Goal: Task Accomplishment & Management: Manage account settings

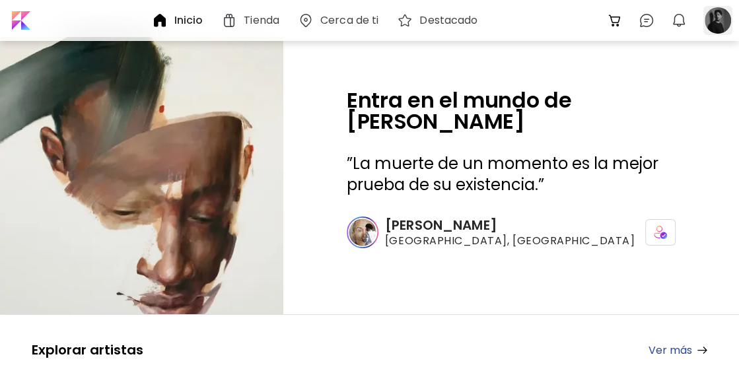
click at [722, 20] on div at bounding box center [717, 20] width 29 height 29
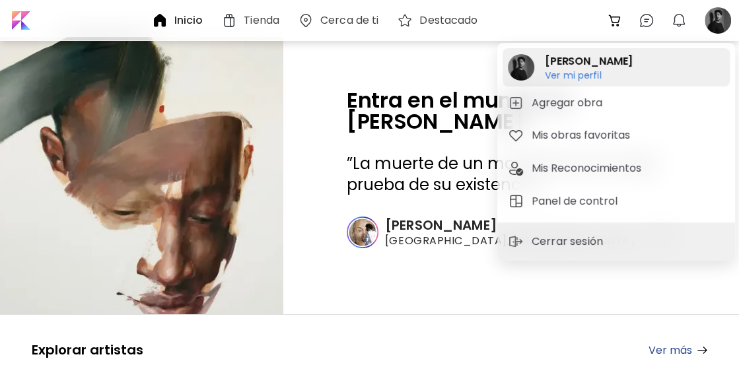
click at [591, 63] on h2 "[PERSON_NAME]" at bounding box center [589, 61] width 88 height 16
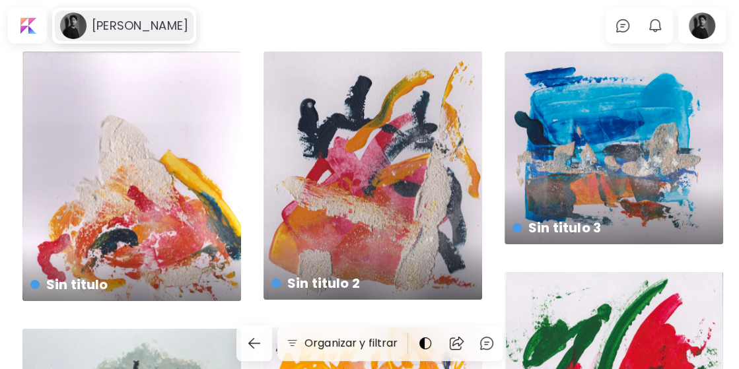
click at [130, 30] on h6 "[PERSON_NAME]" at bounding box center [140, 26] width 96 height 16
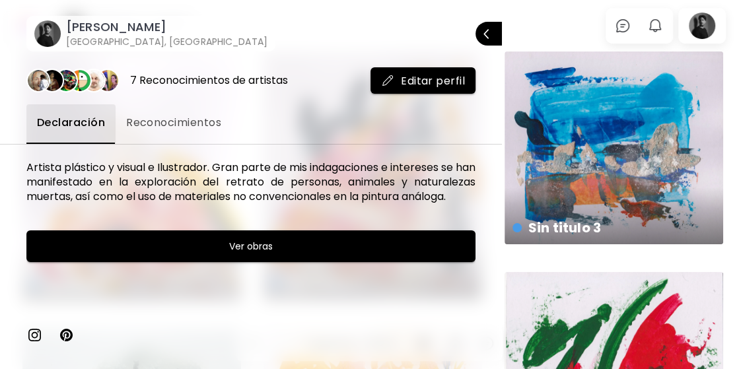
click at [411, 78] on span "Editar perfil" at bounding box center [423, 81] width 84 height 14
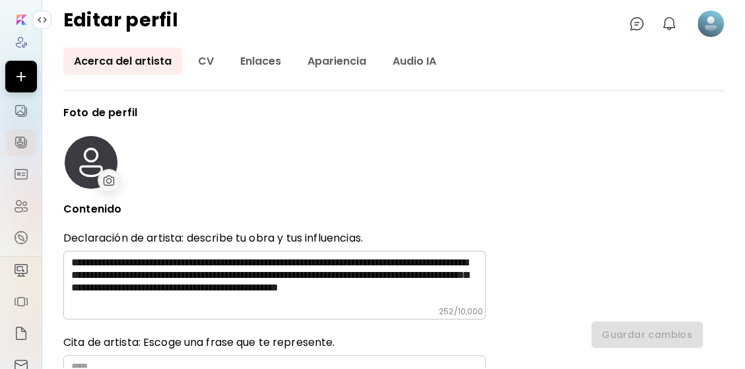
type input "********"
type input "******"
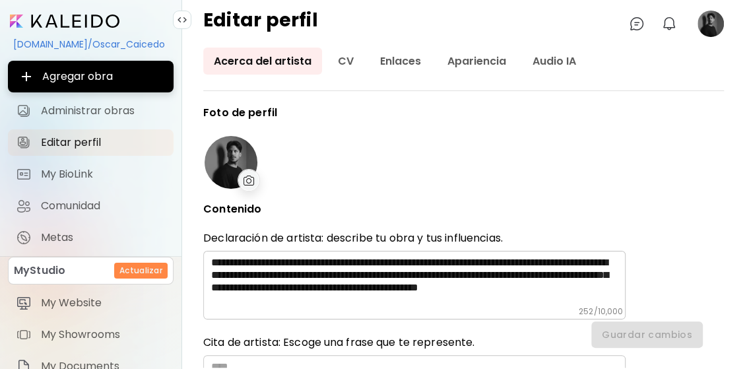
click at [251, 178] on img at bounding box center [249, 181] width 11 height 10
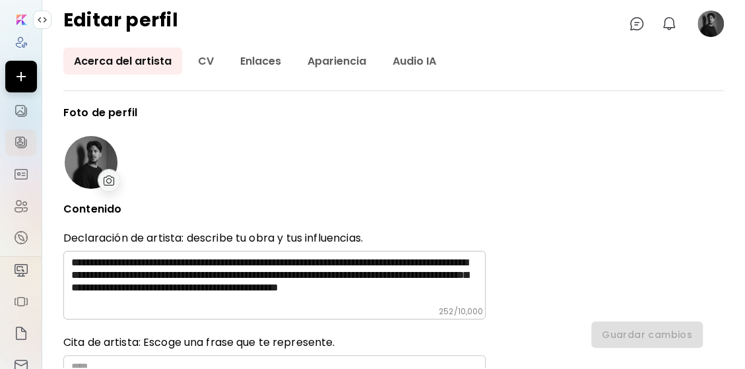
click at [109, 176] on img at bounding box center [109, 181] width 11 height 10
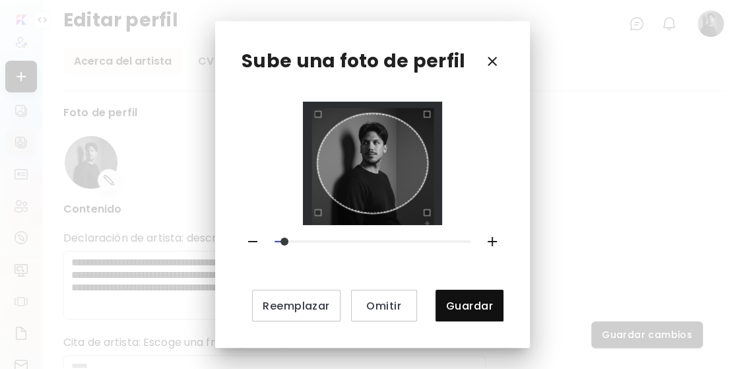
drag, startPoint x: 277, startPoint y: 240, endPoint x: 289, endPoint y: 240, distance: 11.9
click at [288, 240] on span at bounding box center [285, 242] width 8 height 8
click at [368, 160] on div "Use the arrow keys to move the crop selection area" at bounding box center [372, 164] width 111 height 100
click at [292, 240] on span at bounding box center [294, 242] width 8 height 8
click at [361, 182] on div "Use the arrow keys to move the crop selection area" at bounding box center [372, 164] width 111 height 100
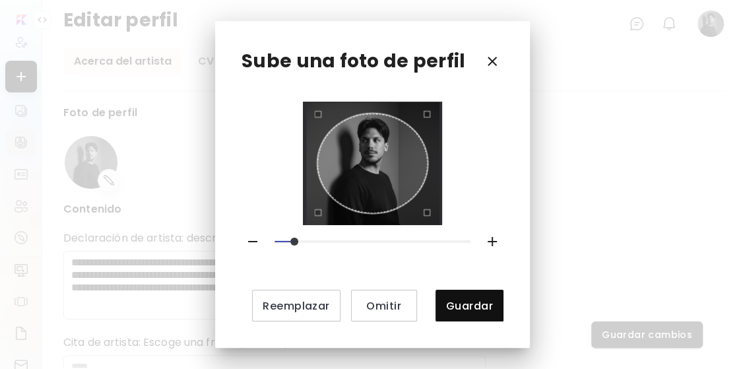
click at [298, 240] on span at bounding box center [294, 242] width 8 height 8
click at [374, 203] on div "Use the arrow keys to move the crop selection area" at bounding box center [372, 164] width 111 height 100
drag, startPoint x: 296, startPoint y: 242, endPoint x: 288, endPoint y: 241, distance: 7.3
click at [288, 241] on span at bounding box center [285, 242] width 8 height 8
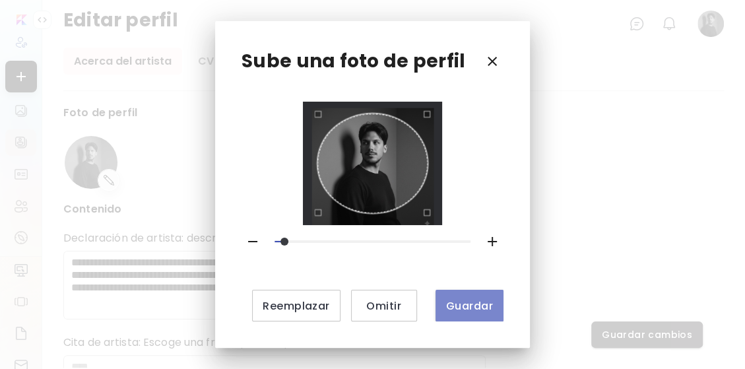
click at [454, 310] on span "Guardar" at bounding box center [469, 306] width 47 height 14
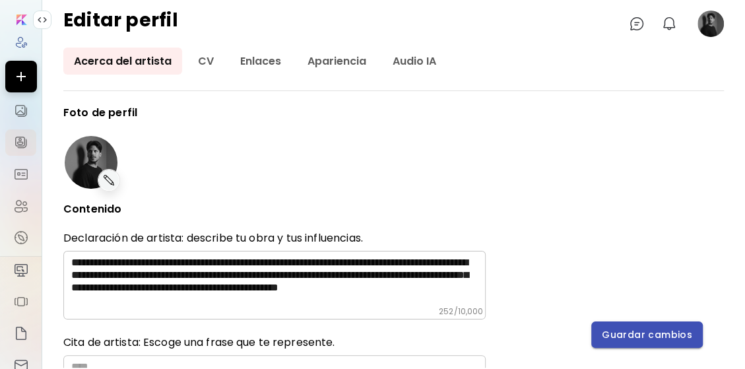
click at [629, 333] on span "Guardar cambios" at bounding box center [647, 335] width 90 height 14
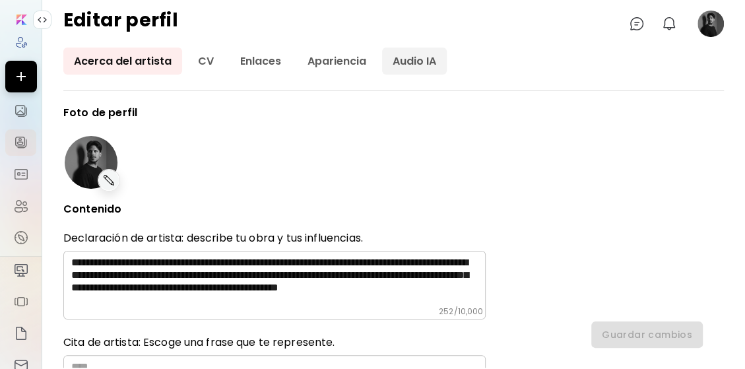
click at [408, 61] on link "Audio IA" at bounding box center [414, 61] width 65 height 27
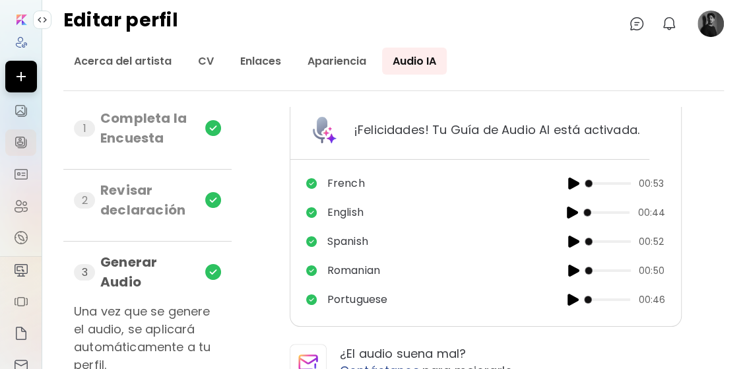
scroll to position [12, 0]
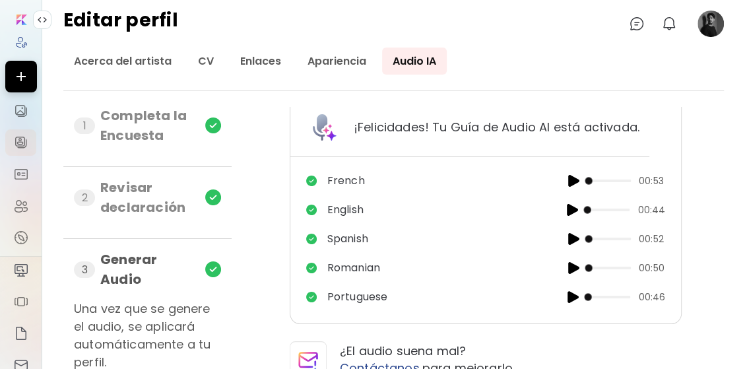
click at [203, 133] on div "1 Completa la Encuesta" at bounding box center [147, 131] width 147 height 50
click at [211, 120] on img at bounding box center [213, 125] width 16 height 16
click at [459, 129] on p "¡Felicidades! Tu Guía de Audio AI está activada." at bounding box center [497, 127] width 286 height 17
drag, startPoint x: 631, startPoint y: 129, endPoint x: 338, endPoint y: 153, distance: 294.1
click at [338, 153] on div "¡Felicidades! Tu Guía de Audio AI está activada. French 00:53 English 00:44 Spa…" at bounding box center [486, 209] width 392 height 229
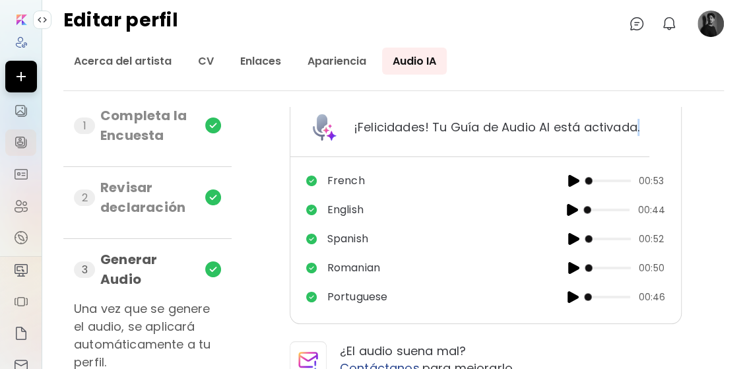
copy p "."
drag, startPoint x: 194, startPoint y: 190, endPoint x: 218, endPoint y: 198, distance: 25.7
click at [195, 189] on div "2 Revisar declaración" at bounding box center [147, 203] width 147 height 50
click at [215, 195] on img at bounding box center [213, 197] width 16 height 16
click at [85, 198] on div "2" at bounding box center [84, 197] width 21 height 17
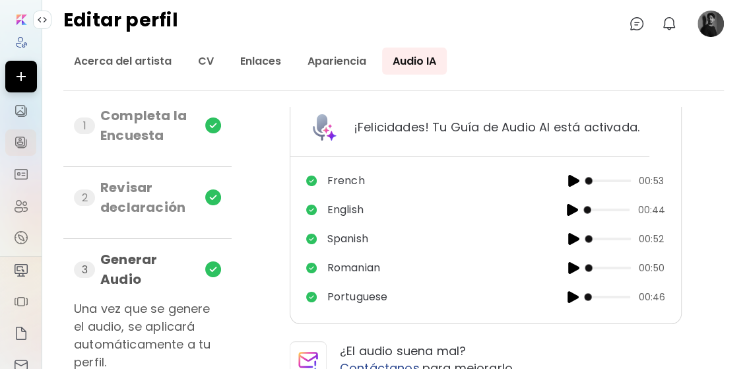
click at [81, 196] on div "2" at bounding box center [84, 197] width 21 height 17
click at [709, 32] on image at bounding box center [711, 24] width 26 height 26
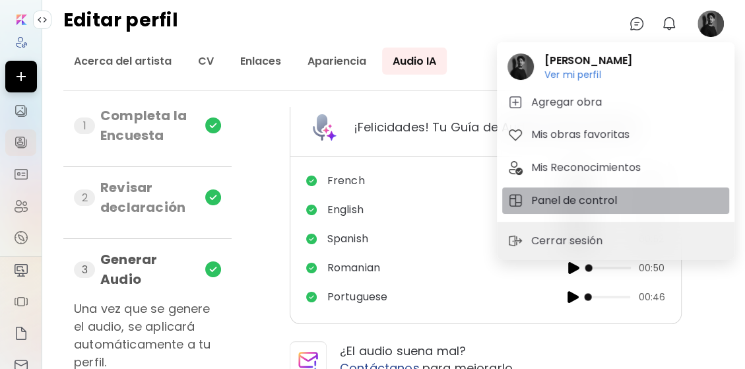
click at [594, 195] on h5 "Panel de control" at bounding box center [576, 201] width 90 height 16
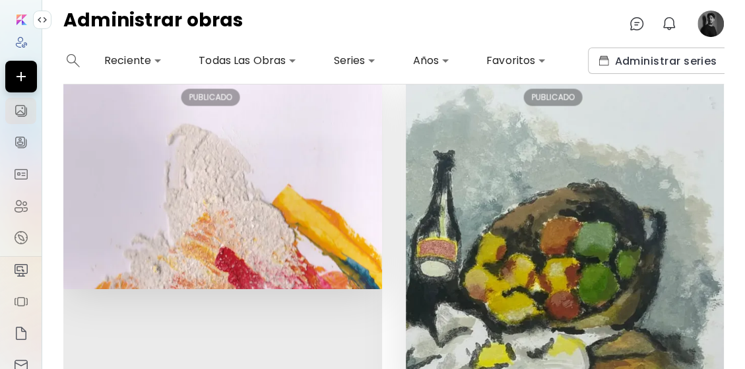
scroll to position [1319, 0]
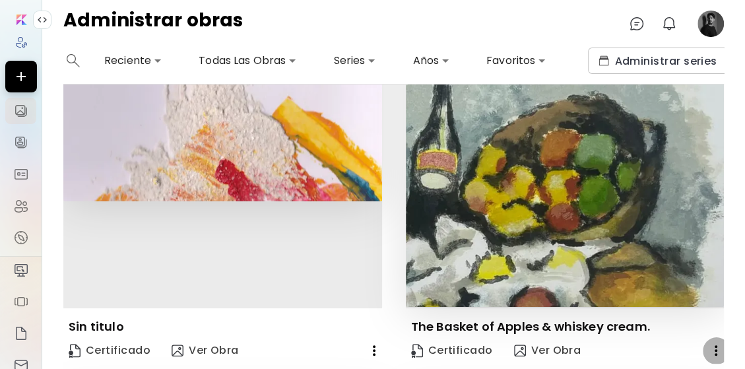
click at [715, 345] on icon "button" at bounding box center [716, 350] width 3 height 11
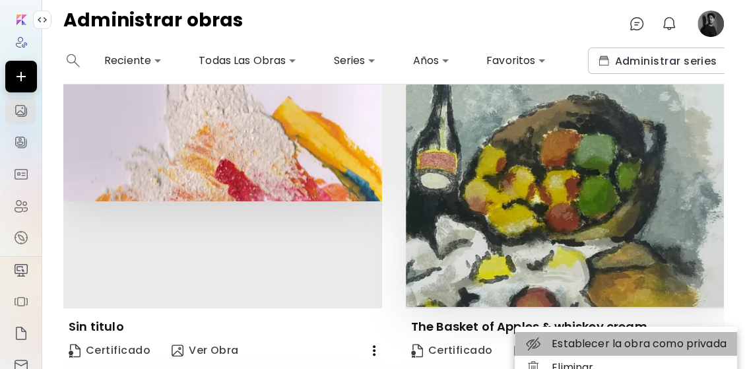
click at [631, 341] on li "Establecer la obra como privada" at bounding box center [626, 344] width 222 height 24
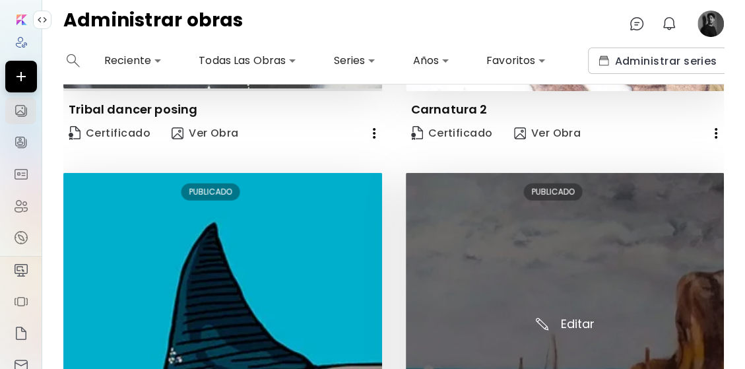
scroll to position [2159, 0]
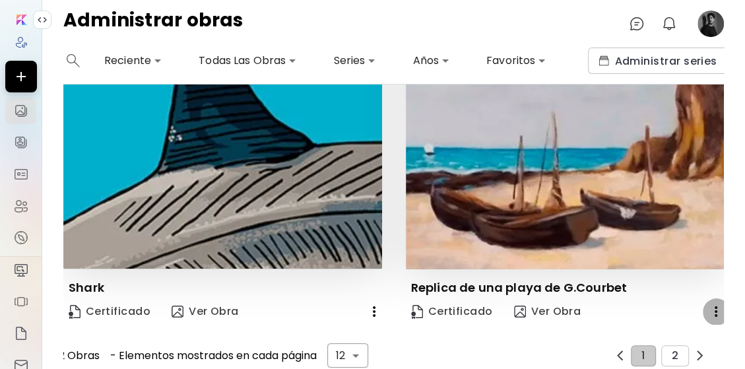
click at [708, 304] on icon "button" at bounding box center [716, 312] width 16 height 16
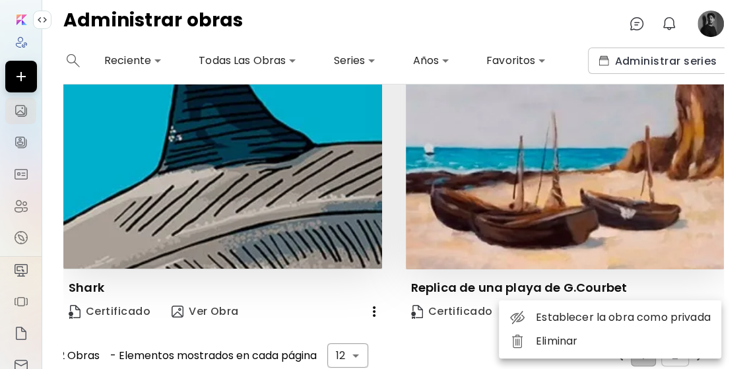
click at [607, 312] on li "Establecer la obra como privada" at bounding box center [610, 318] width 222 height 24
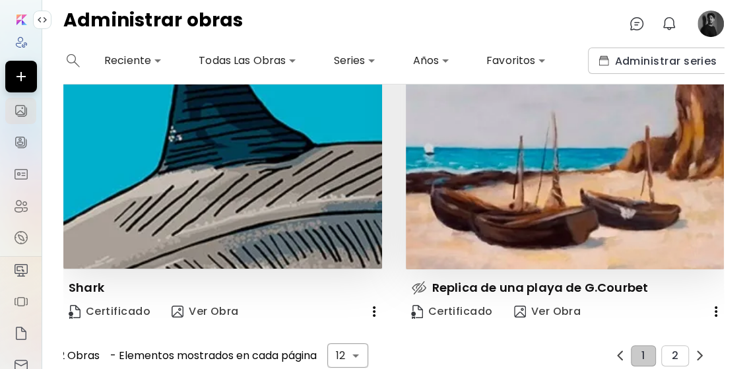
click at [368, 304] on icon "button" at bounding box center [374, 312] width 16 height 16
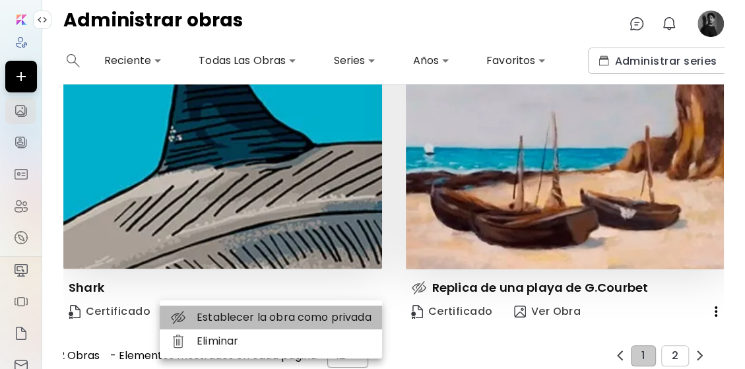
click at [244, 314] on li "Establecer la obra como privada" at bounding box center [271, 318] width 222 height 24
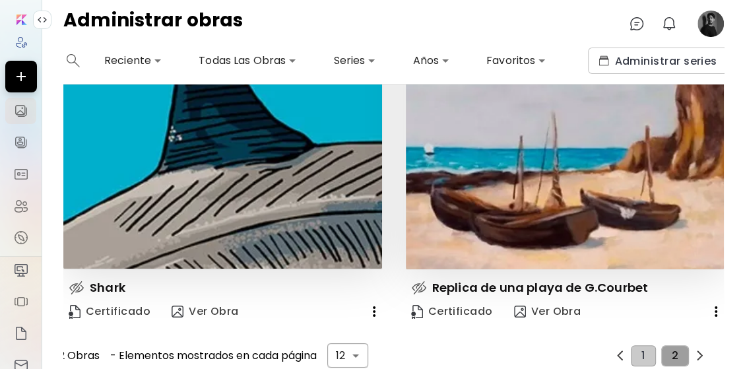
click at [664, 345] on button "2" at bounding box center [675, 355] width 28 height 21
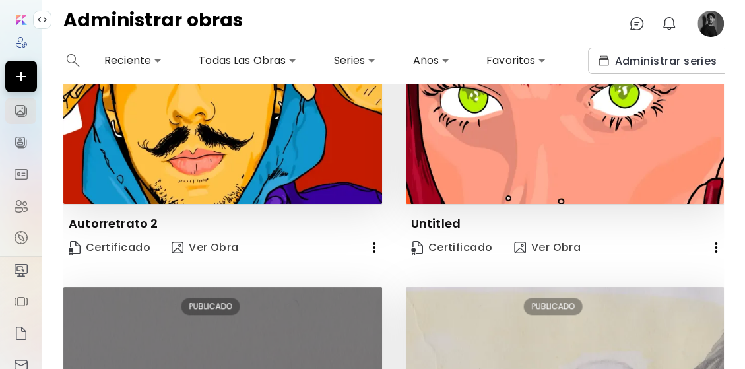
scroll to position [616, 0]
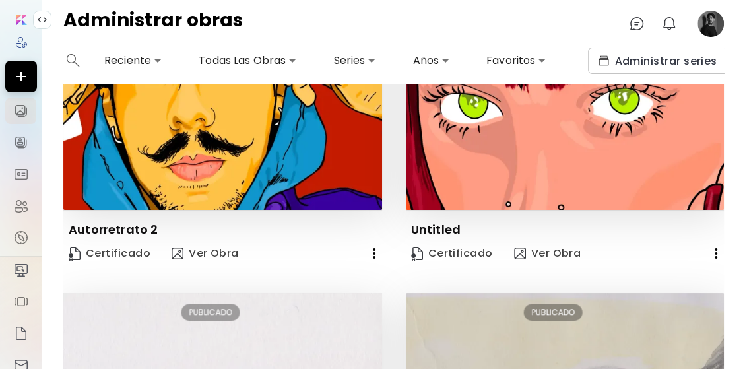
click at [367, 246] on icon "button" at bounding box center [374, 254] width 16 height 16
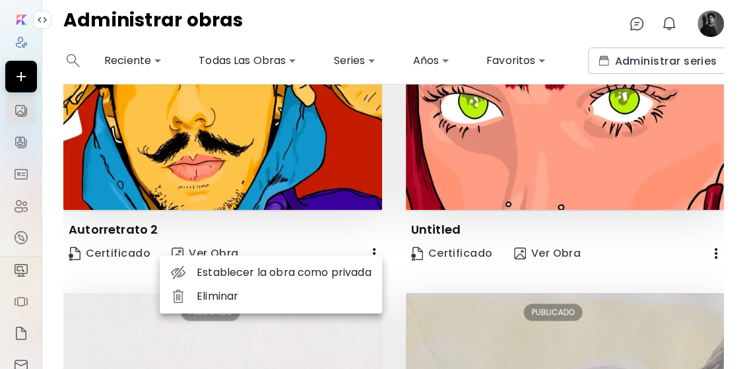
click at [313, 267] on li "Establecer la obra como privada" at bounding box center [271, 273] width 222 height 24
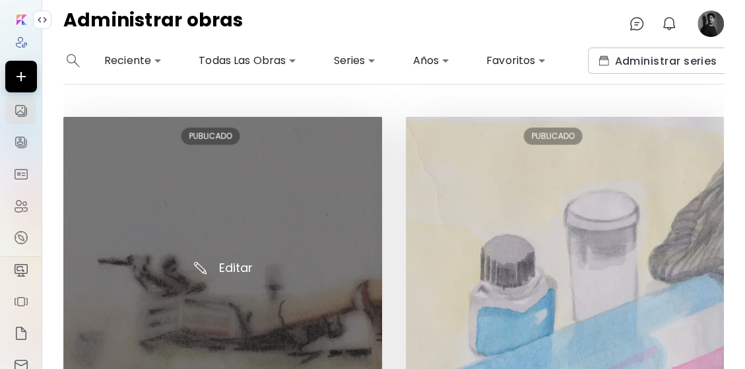
scroll to position [968, 0]
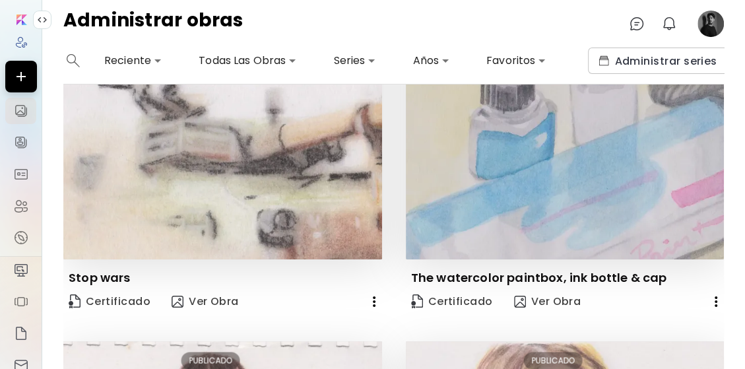
click at [367, 294] on icon "button" at bounding box center [374, 302] width 16 height 16
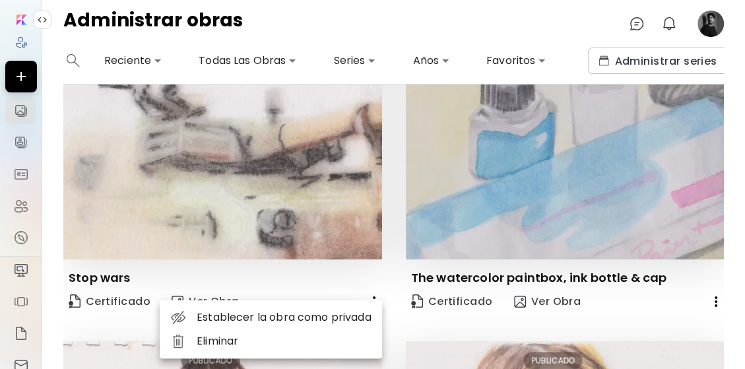
click at [325, 314] on li "Establecer la obra como privada" at bounding box center [271, 318] width 222 height 24
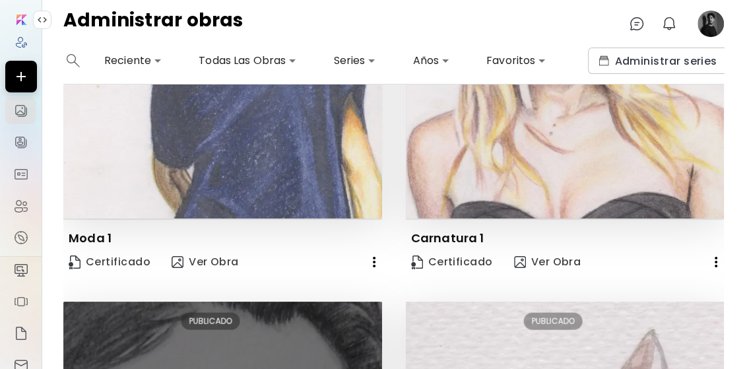
scroll to position [1496, 0]
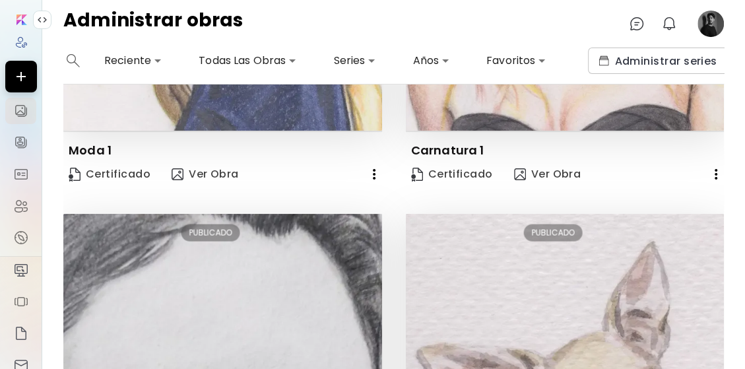
click at [370, 166] on icon "button" at bounding box center [374, 174] width 16 height 16
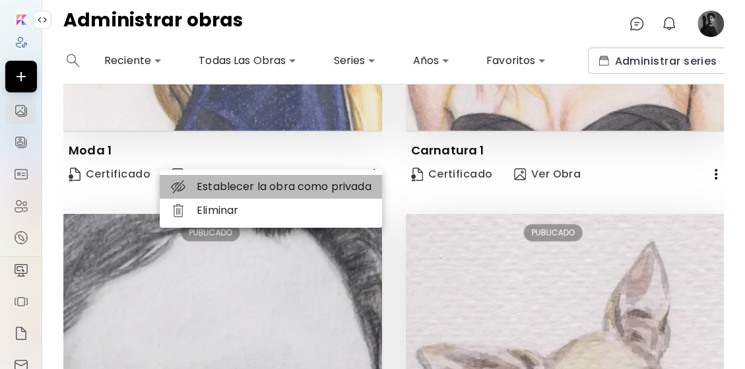
click at [339, 185] on li "Establecer la obra como privada" at bounding box center [271, 187] width 222 height 24
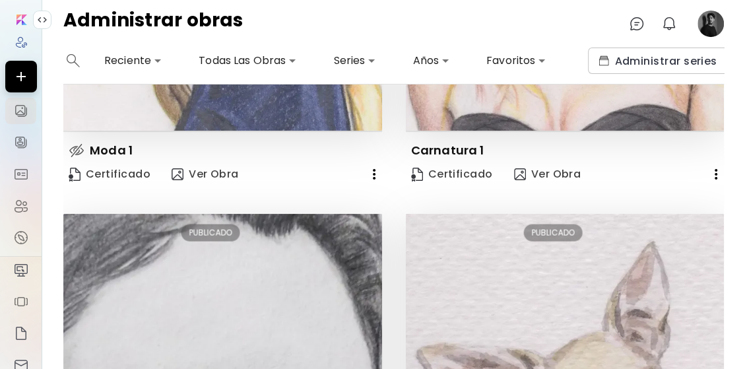
click at [715, 169] on icon "button" at bounding box center [716, 174] width 3 height 11
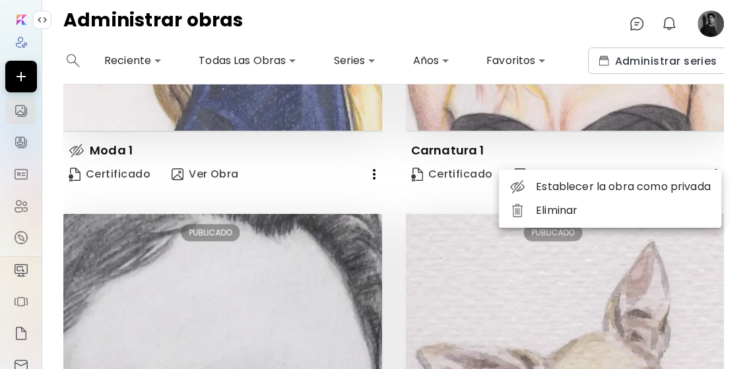
click at [650, 182] on li "Establecer la obra como privada" at bounding box center [610, 187] width 222 height 24
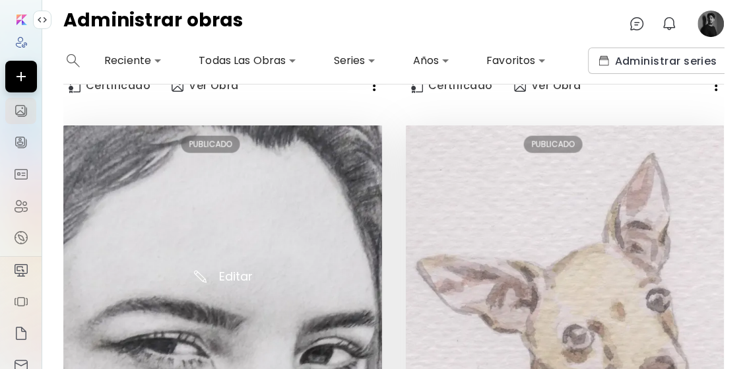
scroll to position [1848, 0]
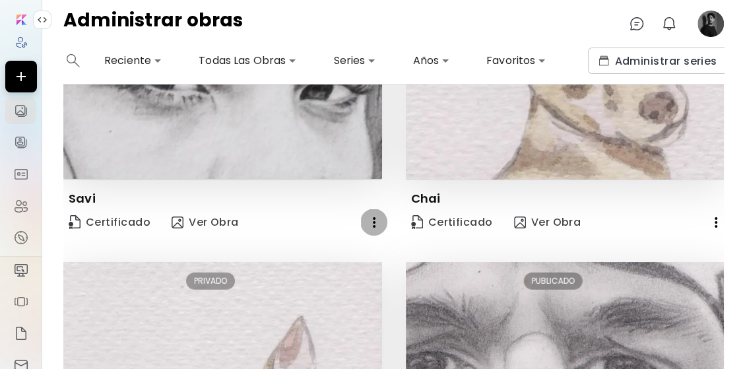
click at [367, 215] on icon "button" at bounding box center [374, 223] width 16 height 16
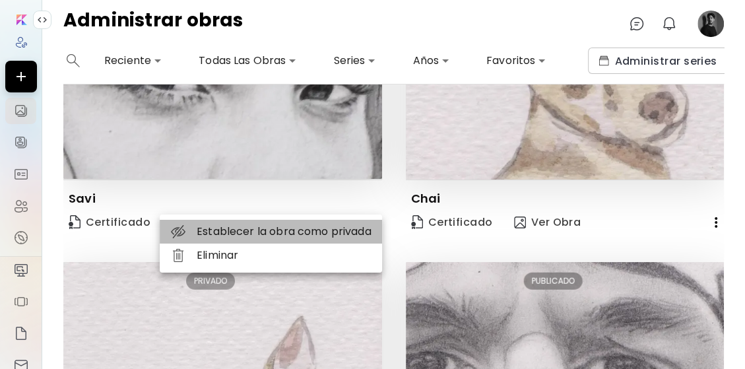
click at [345, 226] on li "Establecer la obra como privada" at bounding box center [271, 232] width 222 height 24
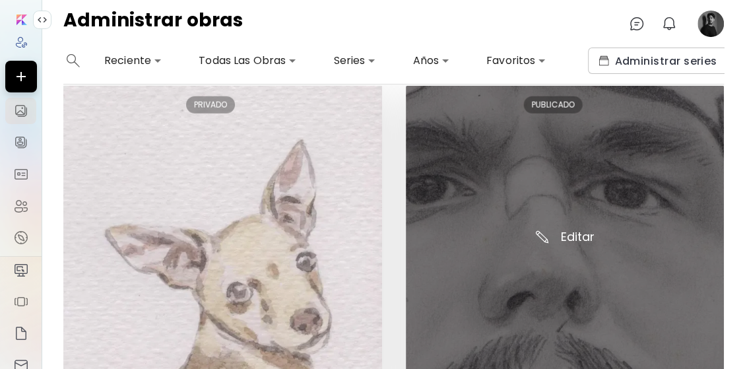
scroll to position [2159, 0]
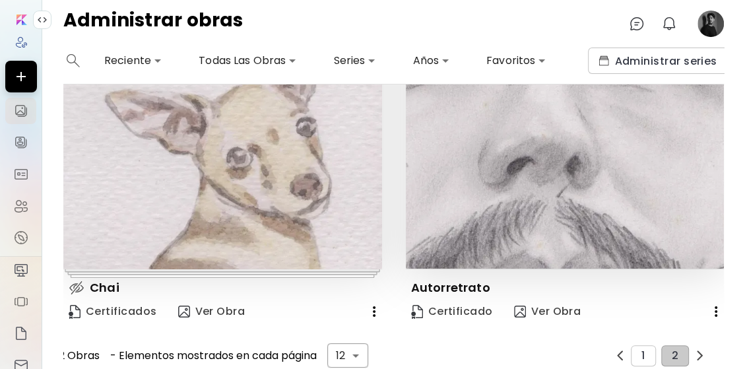
click at [708, 304] on icon "button" at bounding box center [716, 312] width 16 height 16
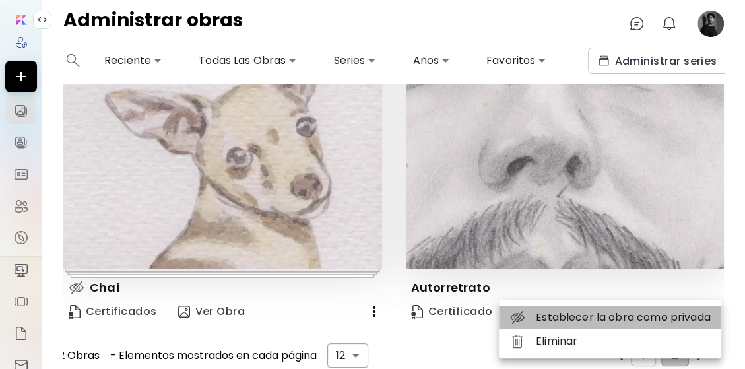
click at [663, 317] on li "Establecer la obra como privada" at bounding box center [610, 318] width 222 height 24
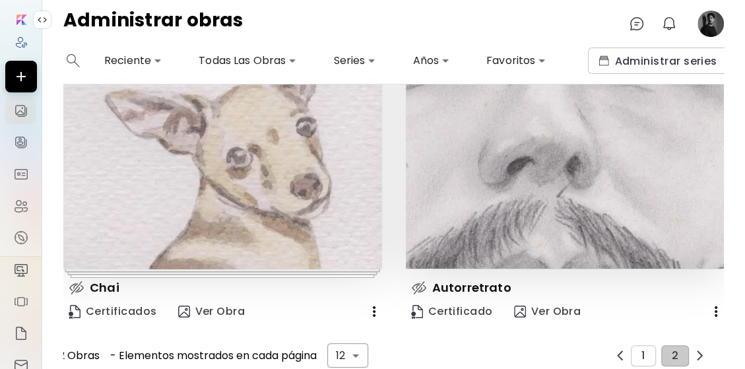
click at [373, 306] on icon "button" at bounding box center [374, 311] width 3 height 11
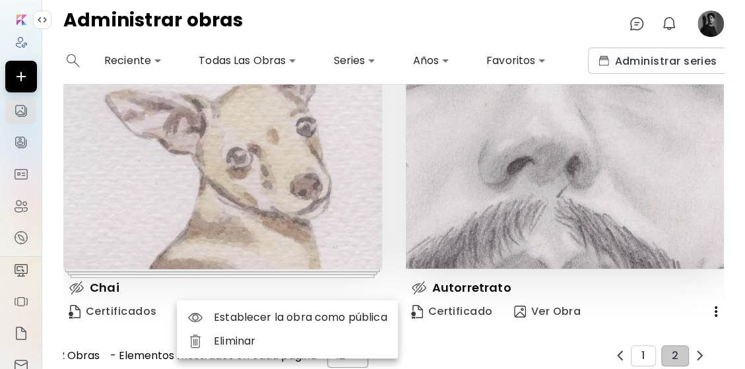
click at [296, 337] on li "Eliminar" at bounding box center [287, 341] width 221 height 24
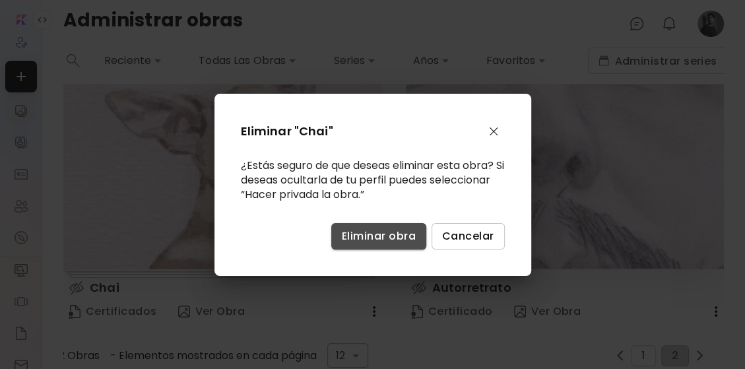
click at [385, 240] on span "Eliminar obra" at bounding box center [379, 236] width 74 height 14
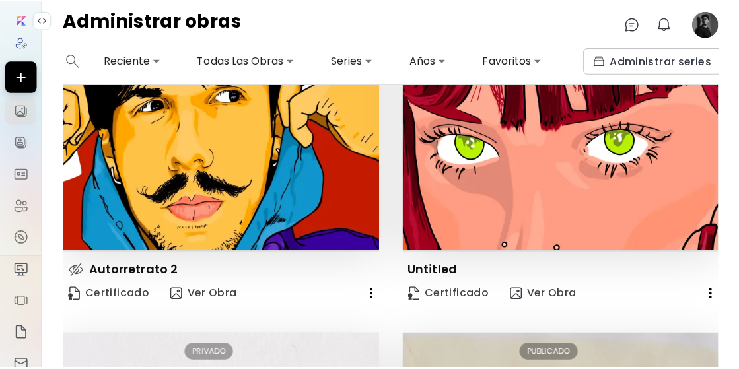
scroll to position [0, 0]
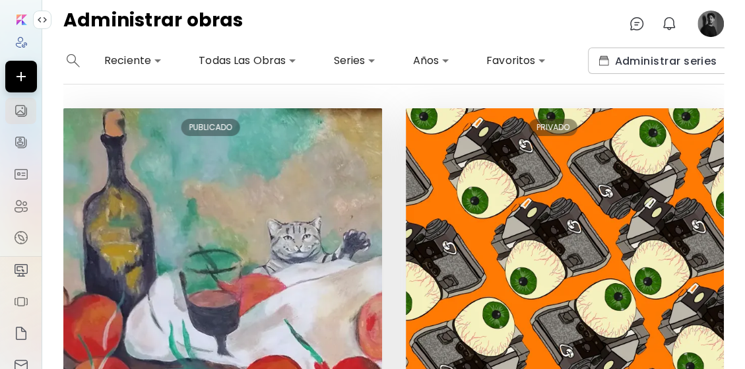
click at [706, 19] on image at bounding box center [711, 24] width 26 height 26
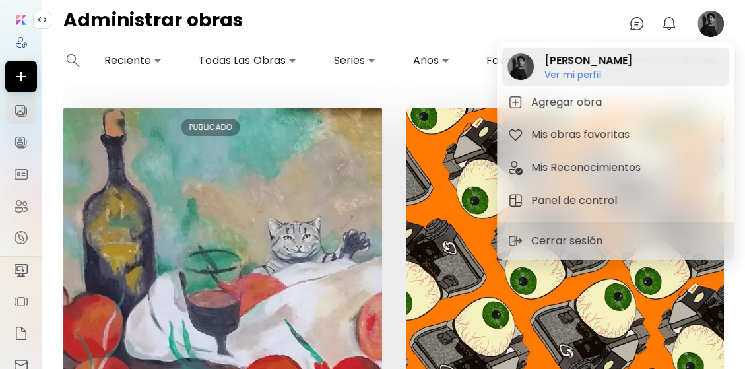
click at [580, 78] on h6 "Ver mi perfil" at bounding box center [589, 75] width 88 height 12
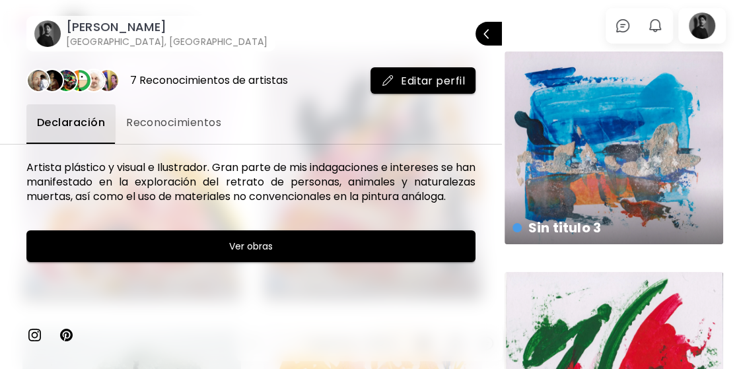
click at [727, 188] on div at bounding box center [369, 184] width 739 height 369
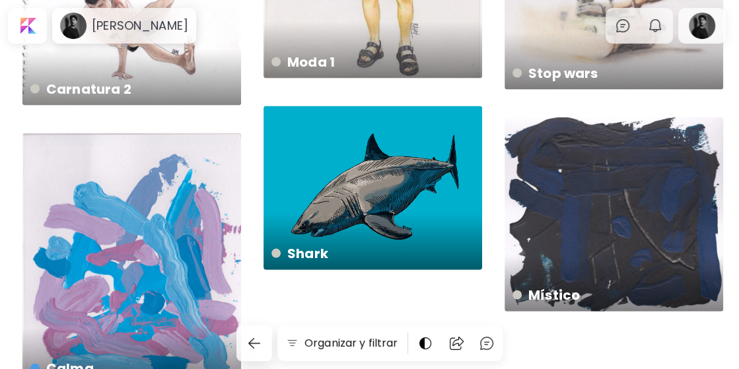
scroll to position [1514, 0]
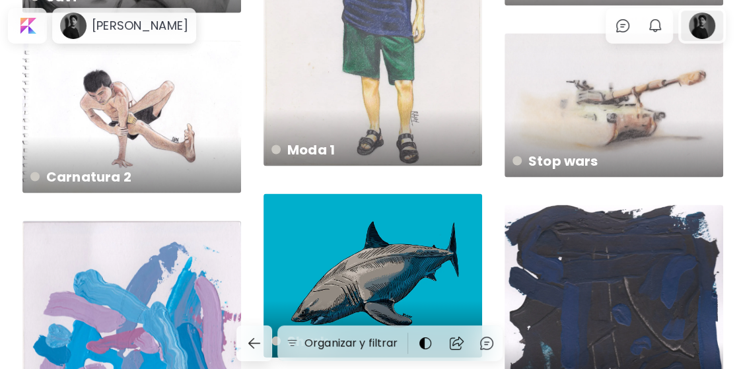
click at [704, 28] on div at bounding box center [702, 26] width 42 height 30
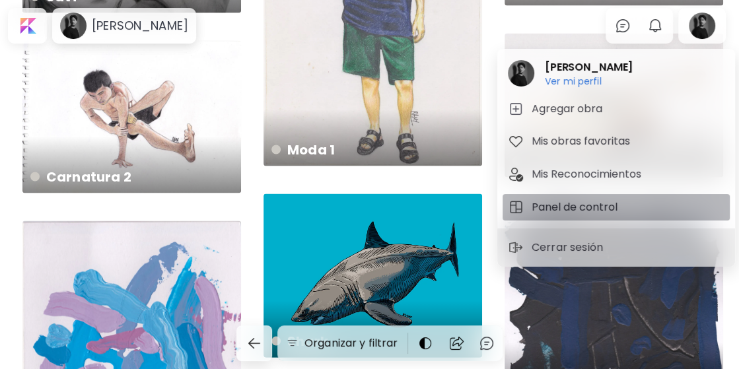
click at [585, 203] on h5 "Panel de control" at bounding box center [576, 207] width 90 height 16
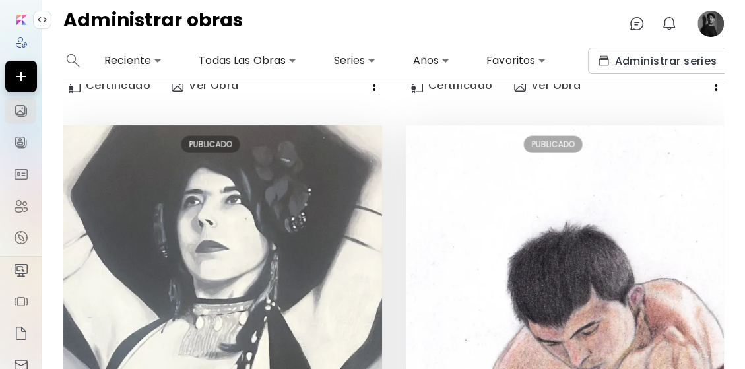
scroll to position [1760, 0]
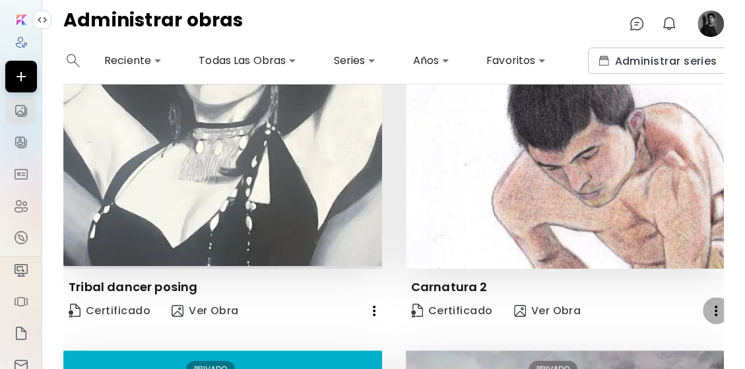
click at [709, 303] on icon "button" at bounding box center [716, 311] width 16 height 16
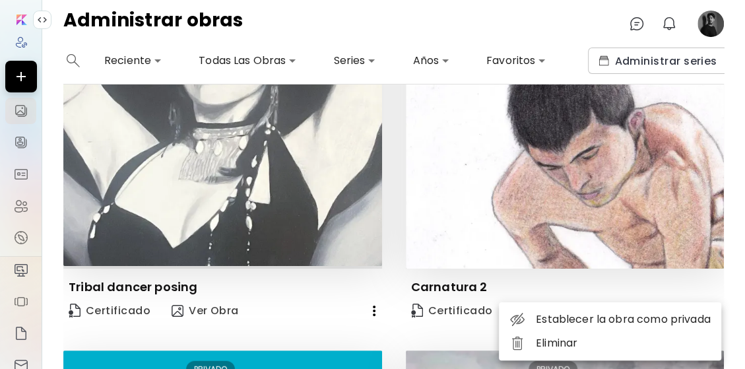
click at [574, 318] on li "Establecer la obra como privada" at bounding box center [610, 320] width 222 height 24
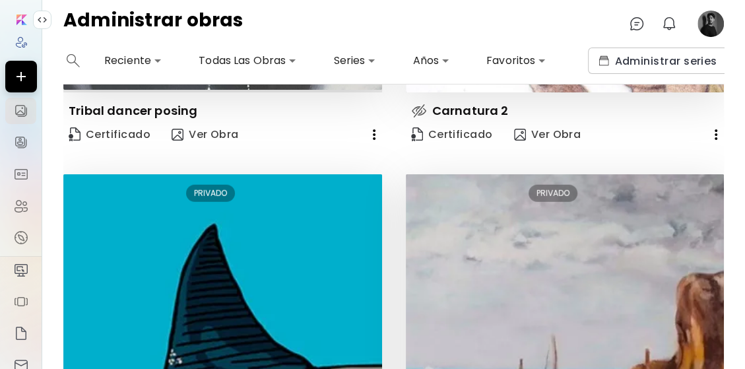
scroll to position [2159, 0]
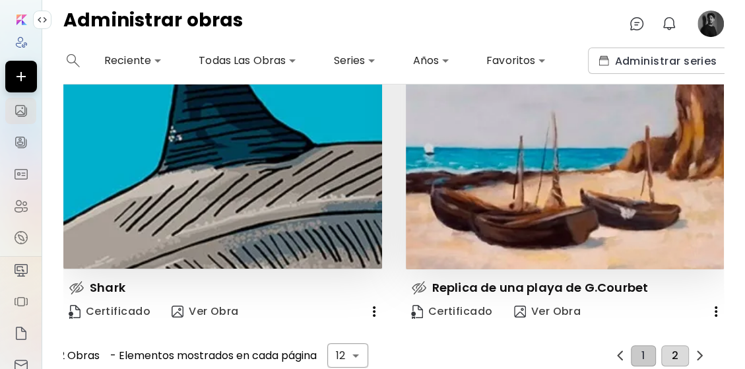
click at [663, 345] on button "2" at bounding box center [675, 355] width 28 height 21
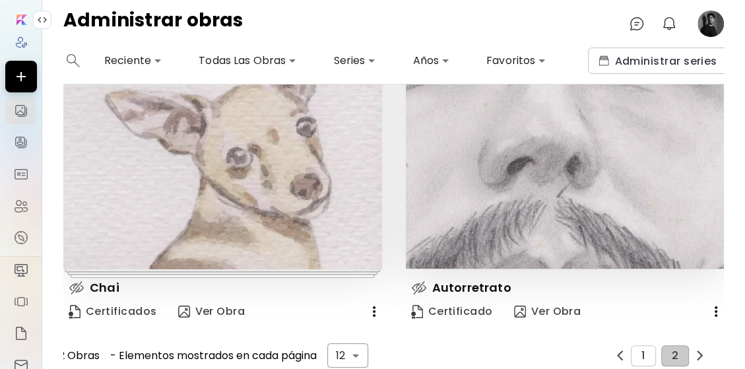
click at [372, 304] on icon "button" at bounding box center [374, 312] width 16 height 16
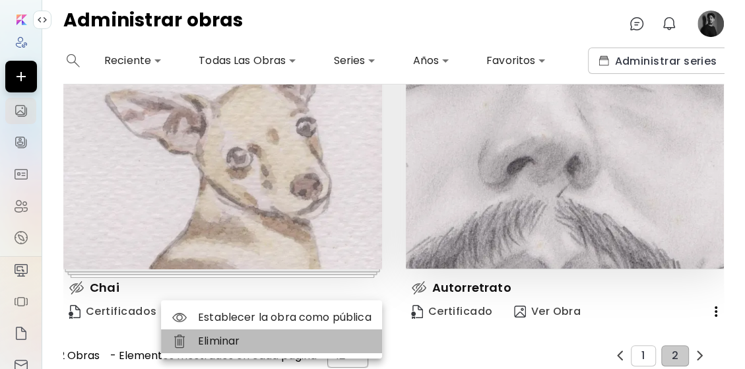
click at [222, 345] on li "Eliminar" at bounding box center [271, 341] width 221 height 24
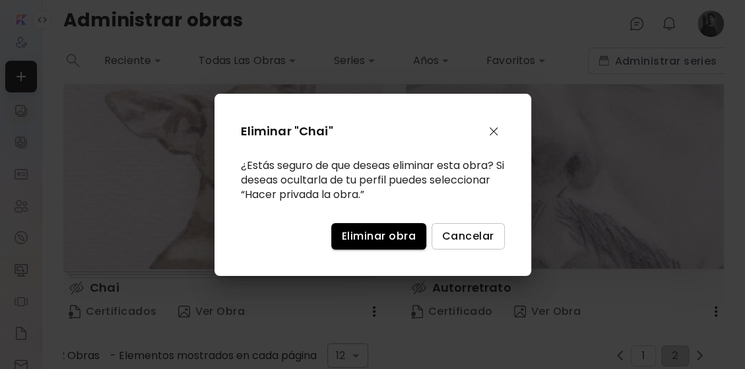
click at [380, 240] on span "Eliminar obra" at bounding box center [379, 236] width 74 height 14
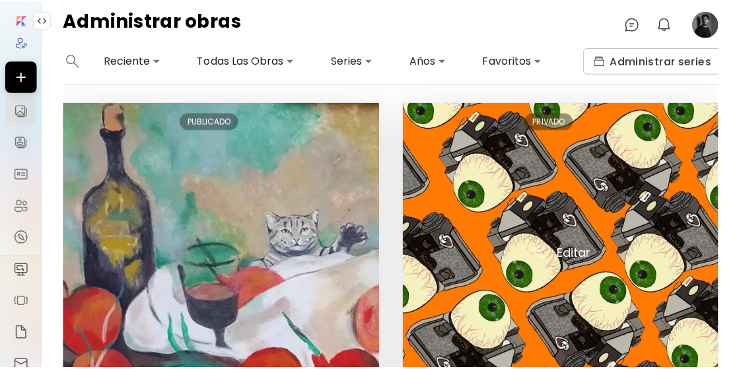
scroll to position [0, 0]
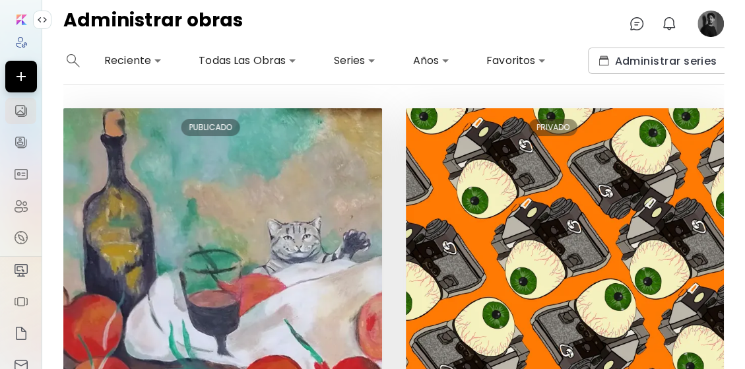
click at [727, 22] on div "Administrar obras 0 0" at bounding box center [393, 24] width 703 height 48
click at [712, 25] on image at bounding box center [711, 24] width 26 height 26
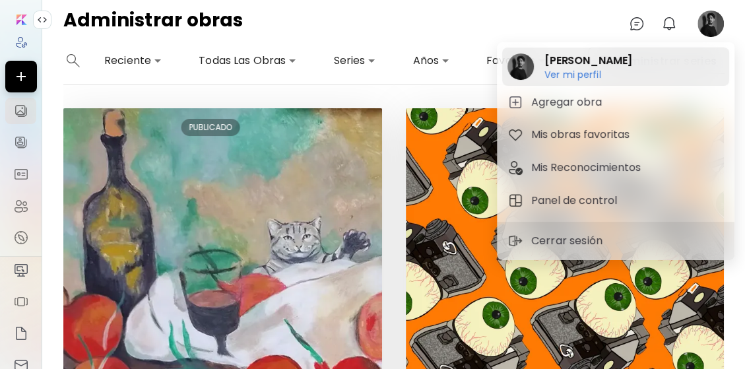
click at [595, 73] on h6 "Ver mi perfil" at bounding box center [589, 75] width 88 height 12
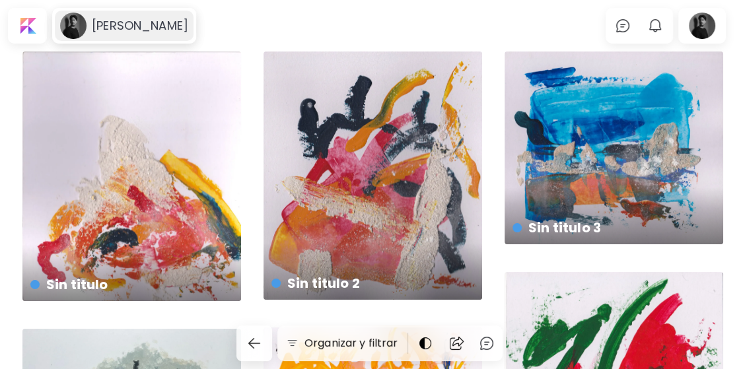
click at [160, 30] on h6 "[PERSON_NAME]" at bounding box center [140, 26] width 96 height 16
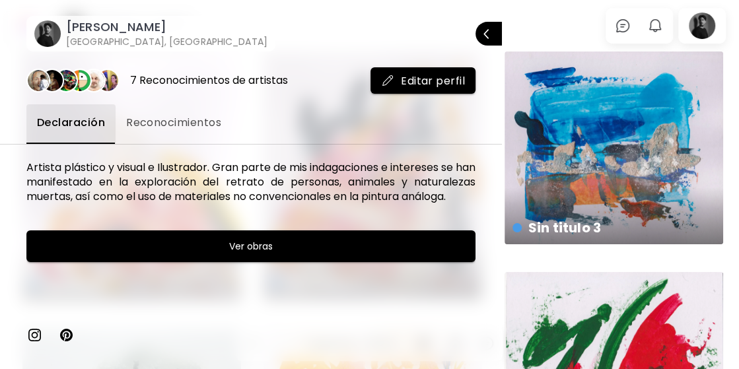
click at [504, 36] on p "Cerrar" at bounding box center [504, 33] width 0 height 9
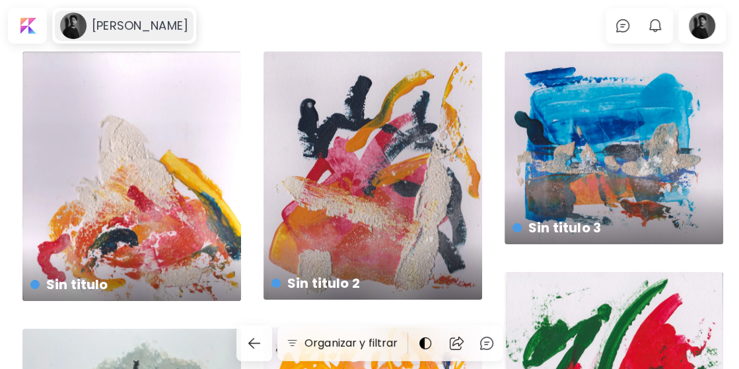
click at [163, 29] on h6 "[PERSON_NAME]" at bounding box center [140, 26] width 96 height 16
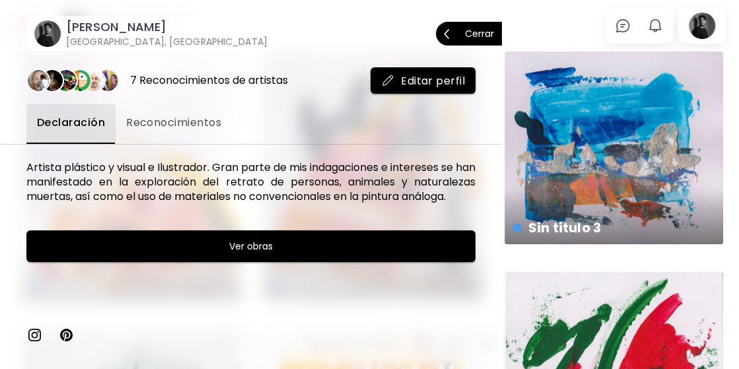
click at [66, 37] on h6 "[GEOGRAPHIC_DATA], [GEOGRAPHIC_DATA]" at bounding box center [166, 41] width 201 height 13
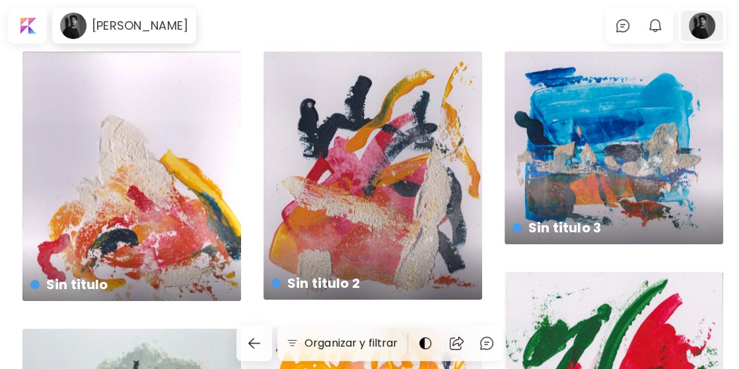
click at [714, 22] on div at bounding box center [702, 26] width 42 height 30
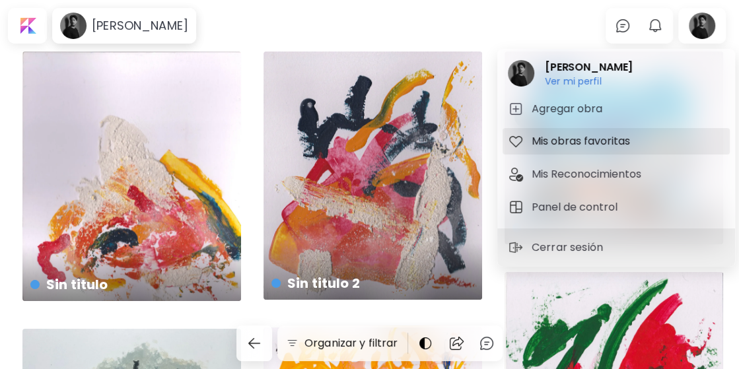
click at [576, 143] on h5 "Mis obras favoritas" at bounding box center [582, 141] width 102 height 16
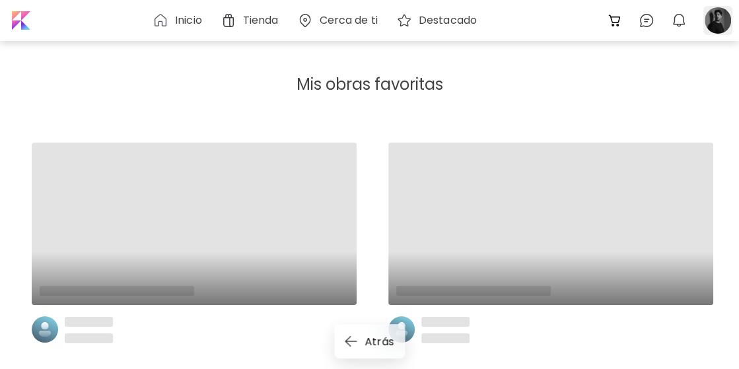
click at [715, 20] on div at bounding box center [717, 20] width 29 height 29
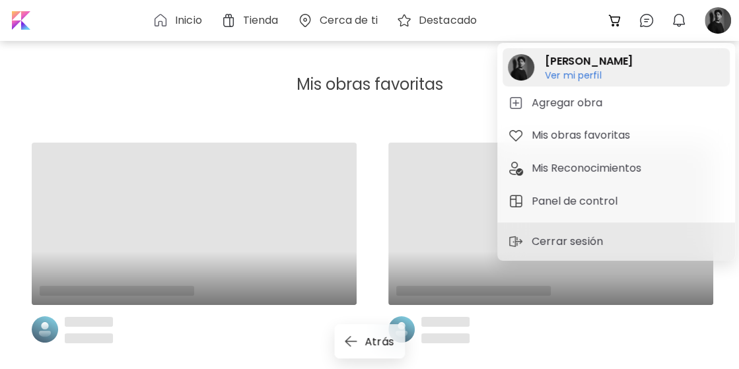
click at [572, 69] on h6 "Ver mi perfil" at bounding box center [589, 75] width 88 height 12
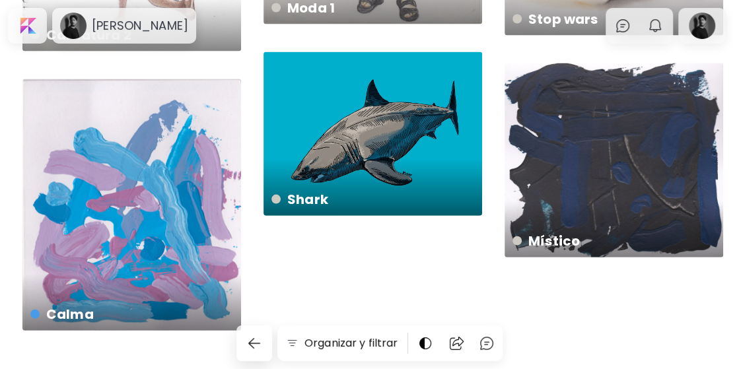
scroll to position [1690, 0]
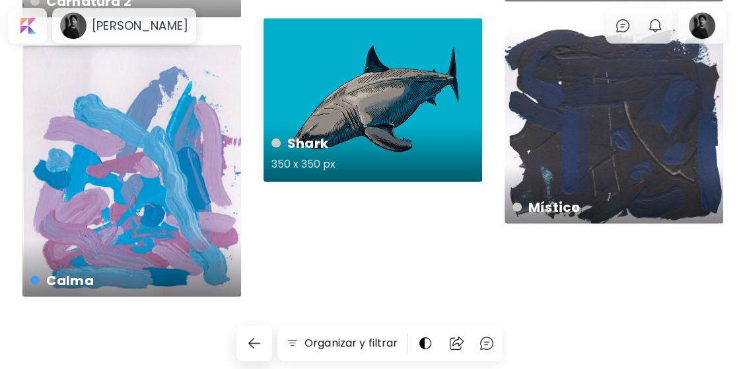
click at [400, 143] on h4 "Shark" at bounding box center [371, 143] width 200 height 20
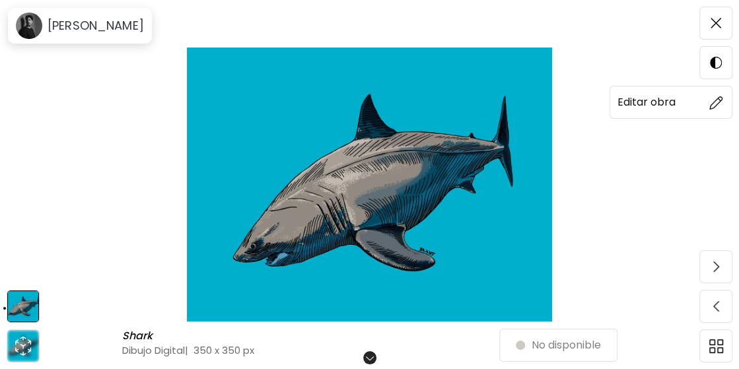
click at [725, 106] on span at bounding box center [716, 102] width 28 height 28
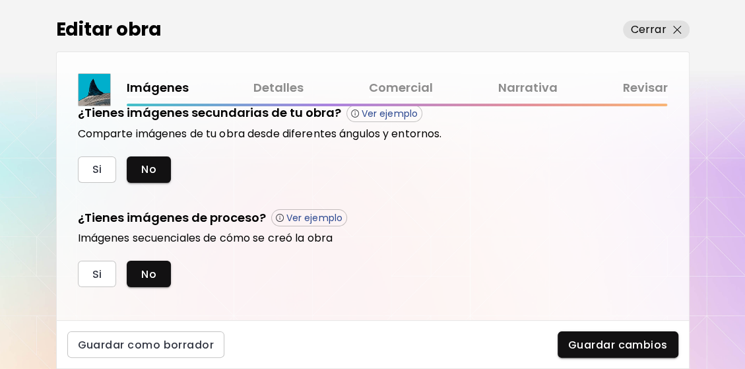
scroll to position [484, 0]
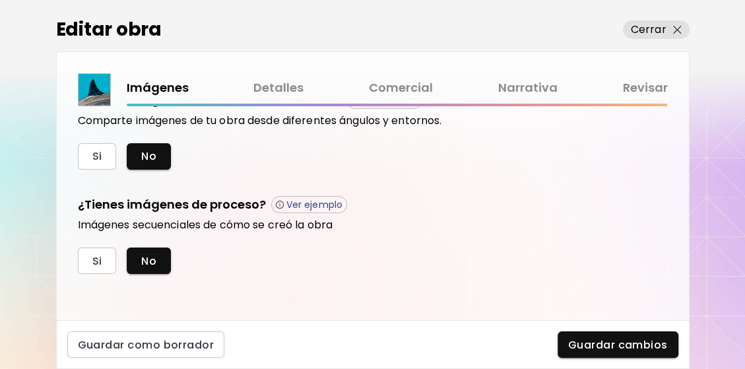
click at [638, 86] on link "Revisar" at bounding box center [645, 88] width 45 height 19
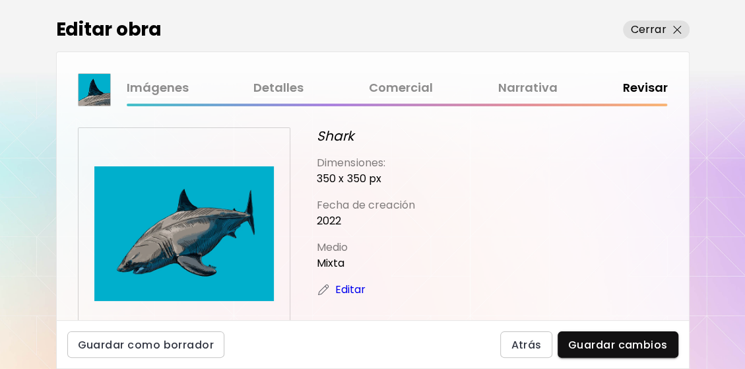
click at [172, 86] on link "Imágenes" at bounding box center [158, 88] width 62 height 19
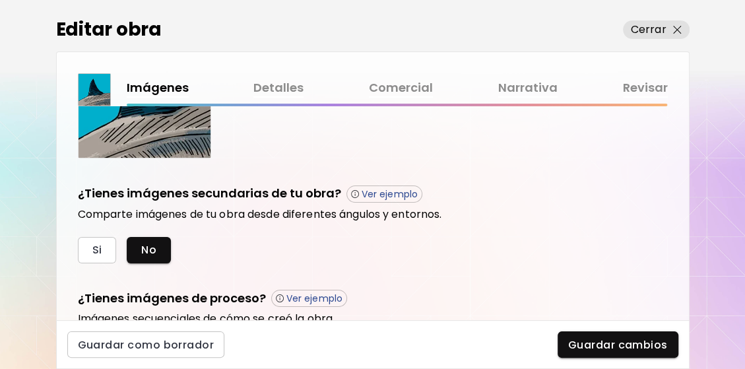
scroll to position [484, 0]
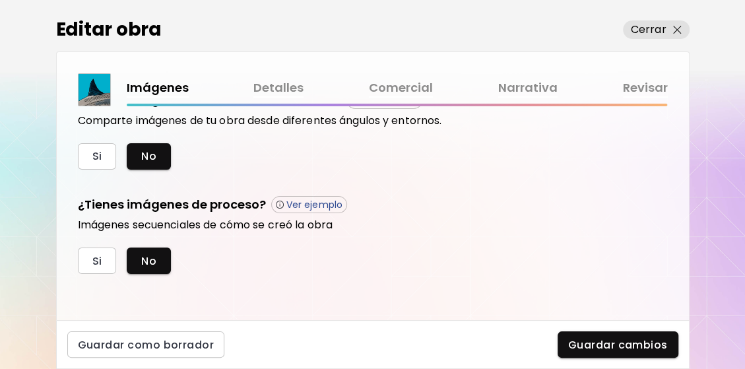
click at [279, 90] on link "Detalles" at bounding box center [278, 88] width 50 height 19
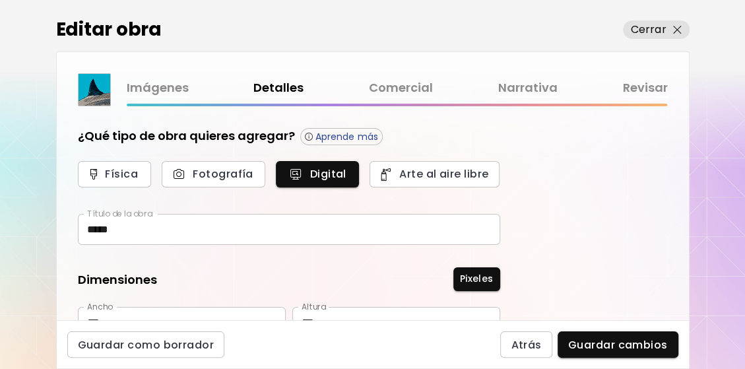
type input "**********"
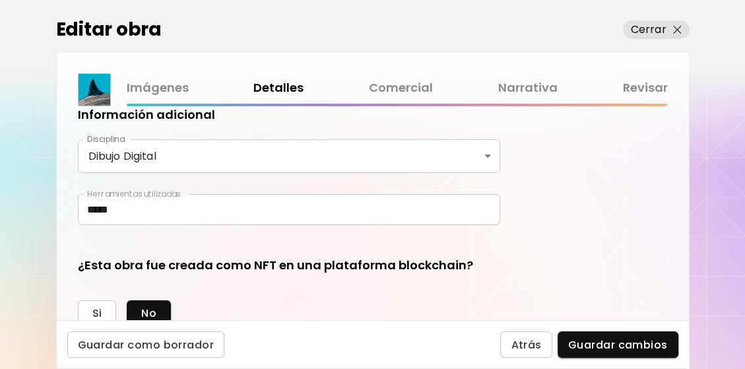
scroll to position [420, 0]
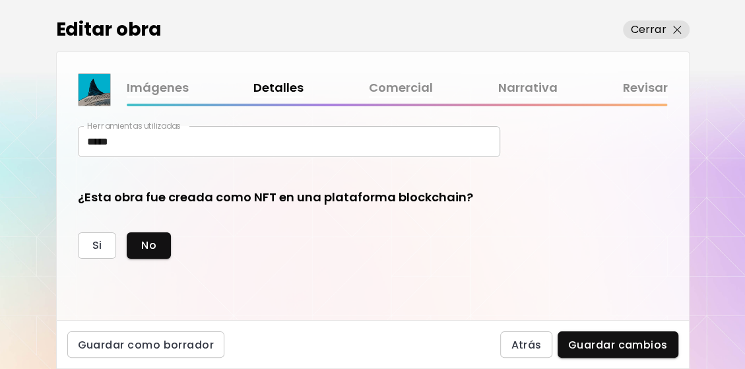
click at [392, 87] on link "Comercial" at bounding box center [401, 88] width 64 height 19
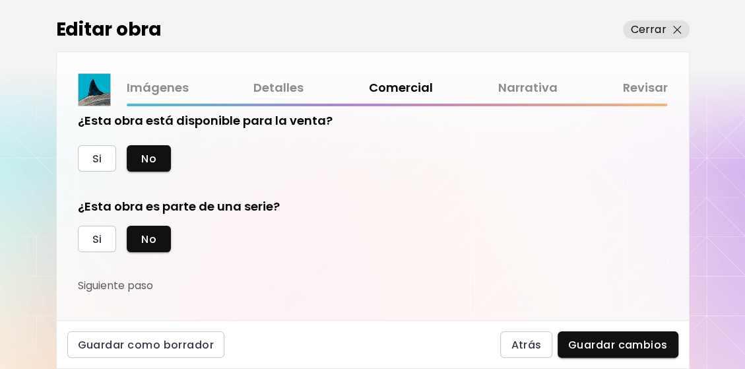
scroll to position [21, 0]
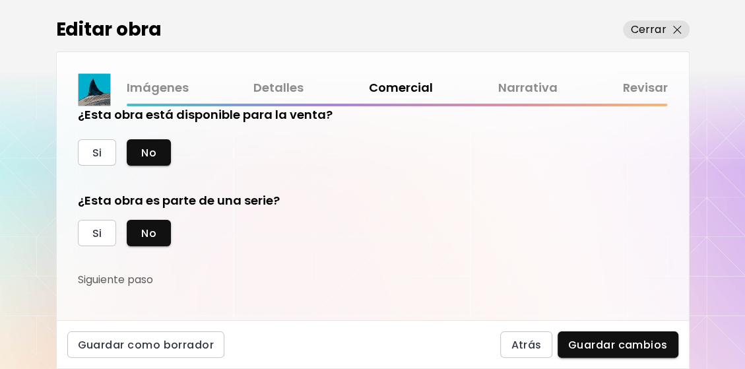
click at [539, 86] on link "Narrativa" at bounding box center [527, 88] width 59 height 19
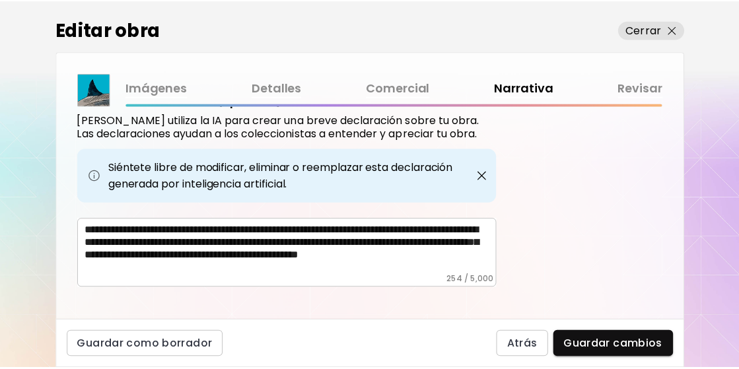
scroll to position [471, 0]
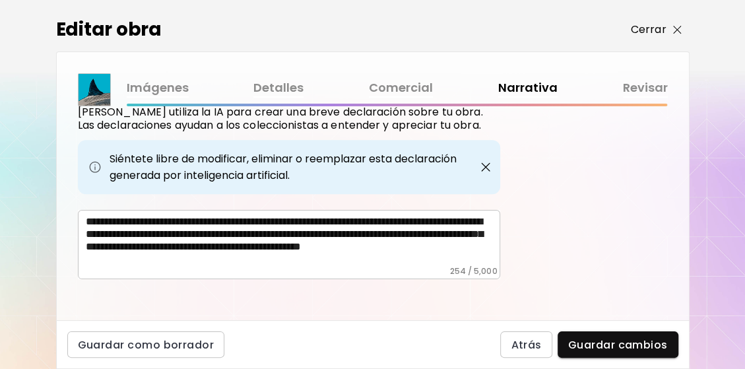
click at [674, 26] on img "button" at bounding box center [677, 30] width 9 height 9
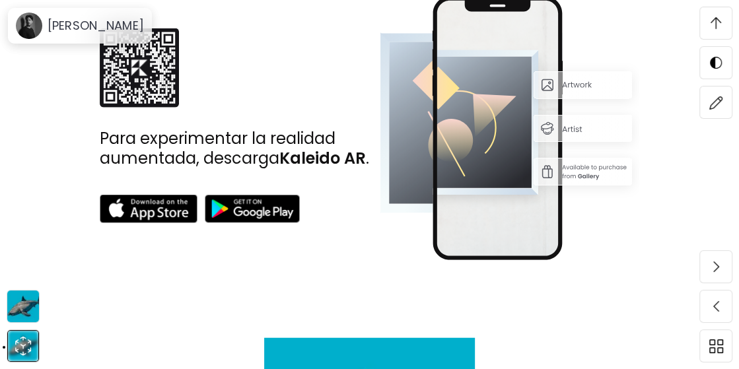
scroll to position [2552, 0]
